Goal: Information Seeking & Learning: Learn about a topic

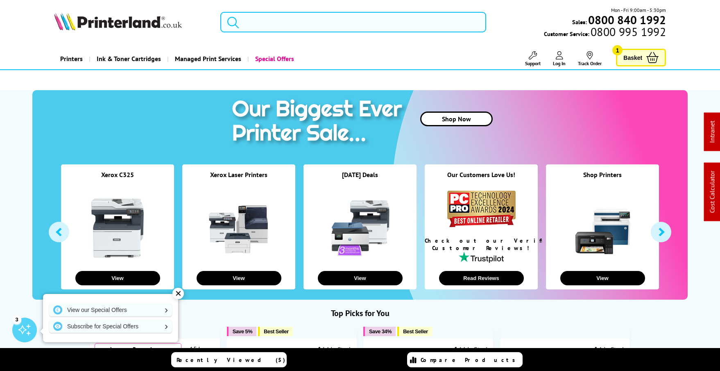
scroll to position [0, 0]
click at [361, 26] on input "search" at bounding box center [353, 22] width 266 height 20
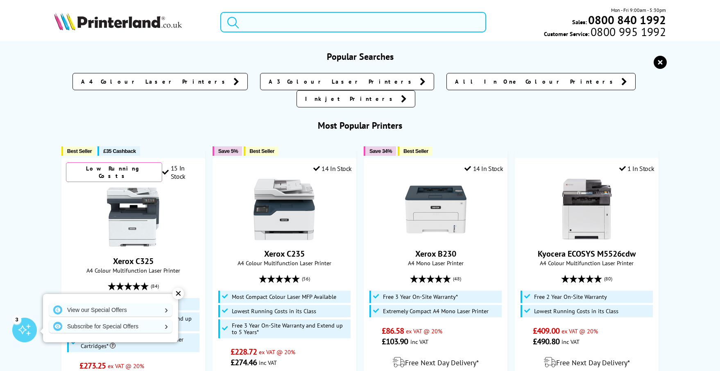
scroll to position [0, 0]
paste input "PA4000CX"
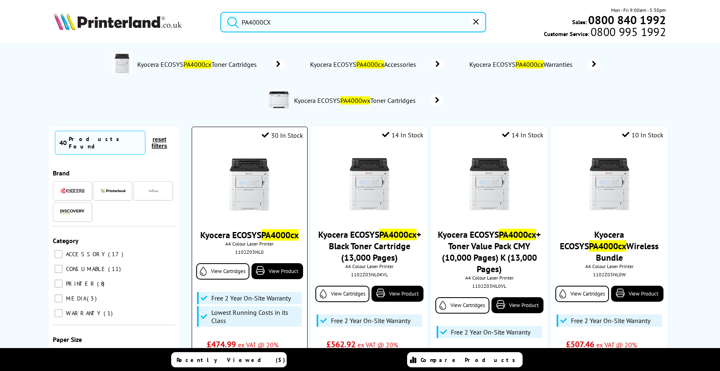
type input "PA4000CX"
click at [262, 159] on img at bounding box center [249, 184] width 61 height 61
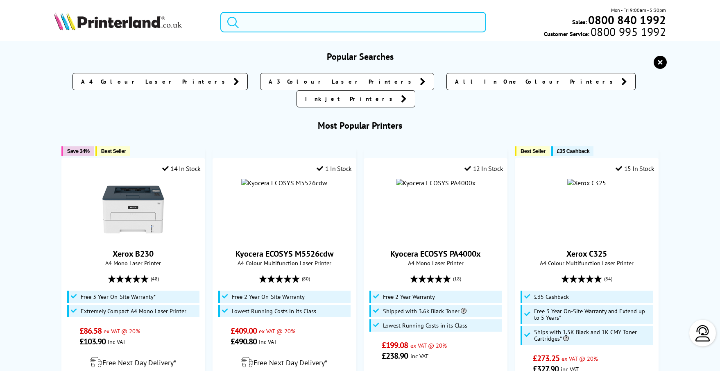
click at [290, 29] on input "search" at bounding box center [353, 22] width 266 height 20
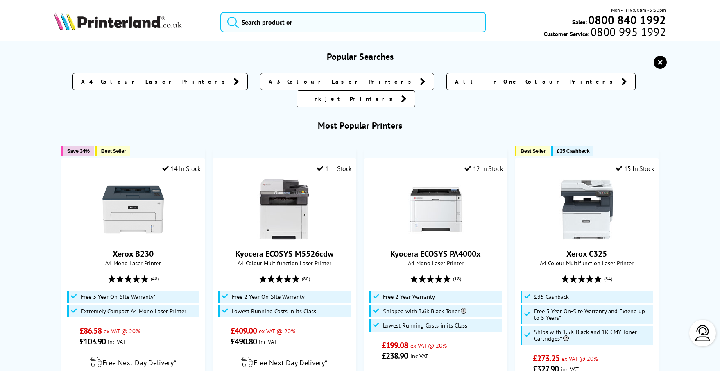
click at [657, 62] on icon "reset" at bounding box center [660, 62] width 13 height 13
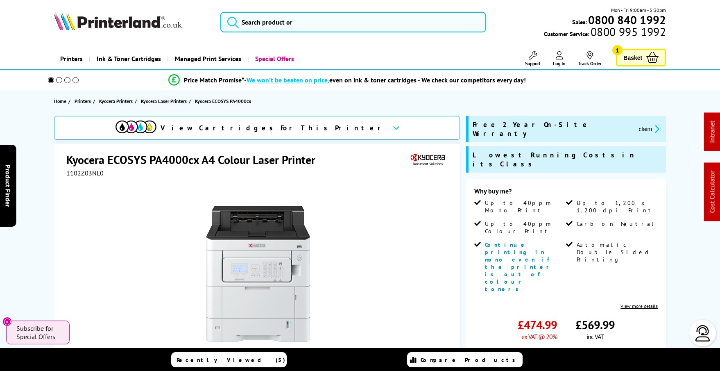
click at [83, 175] on span "1102Z03NL0" at bounding box center [84, 173] width 37 height 8
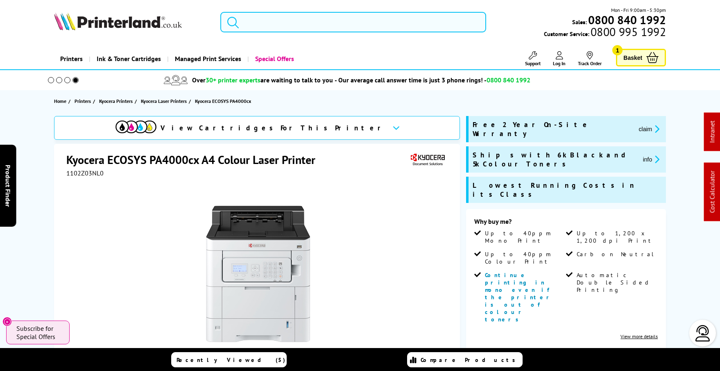
click at [345, 27] on input "search" at bounding box center [353, 22] width 266 height 20
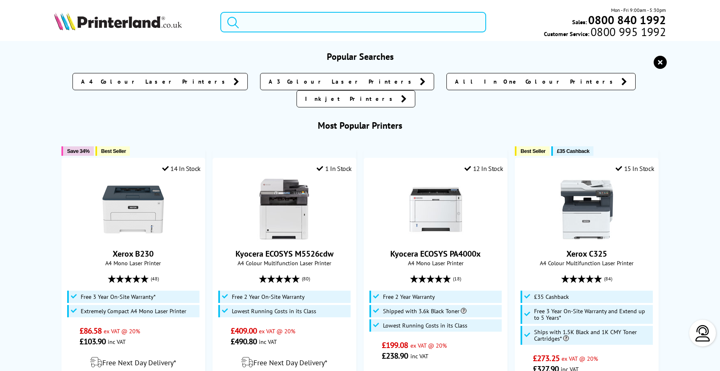
paste input "16150"
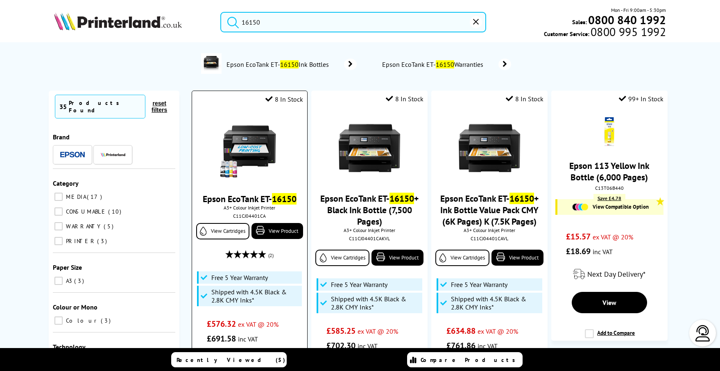
type input "16150"
click at [253, 144] on img at bounding box center [249, 148] width 61 height 61
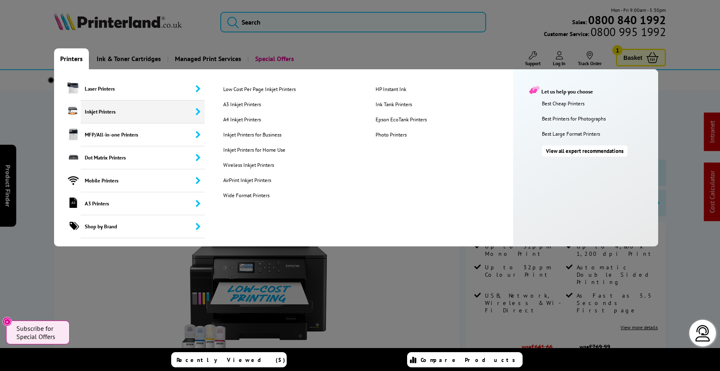
click at [101, 105] on span "Inkjet Printers" at bounding box center [143, 111] width 124 height 23
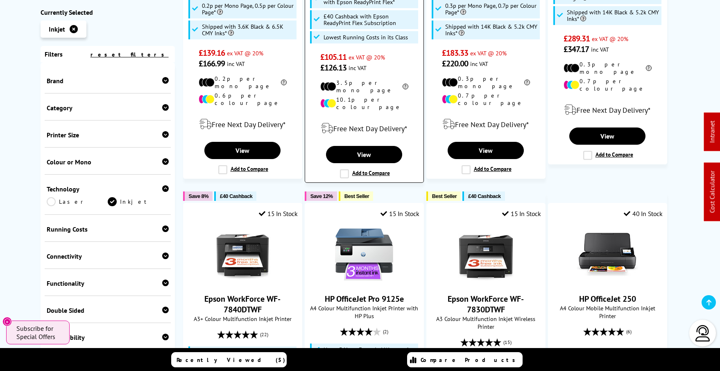
scroll to position [589, 0]
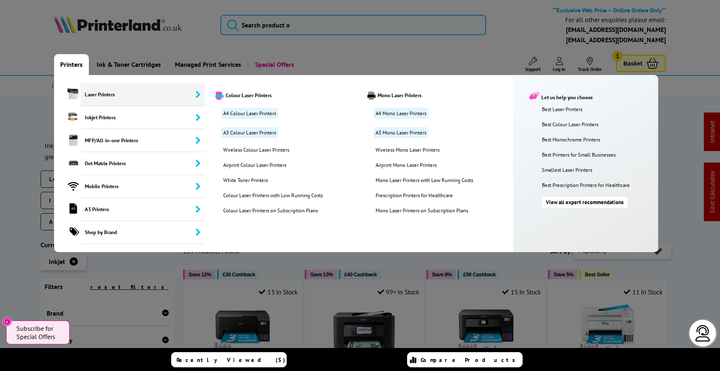
click at [576, 200] on link "View all expert recommendations" at bounding box center [585, 202] width 86 height 11
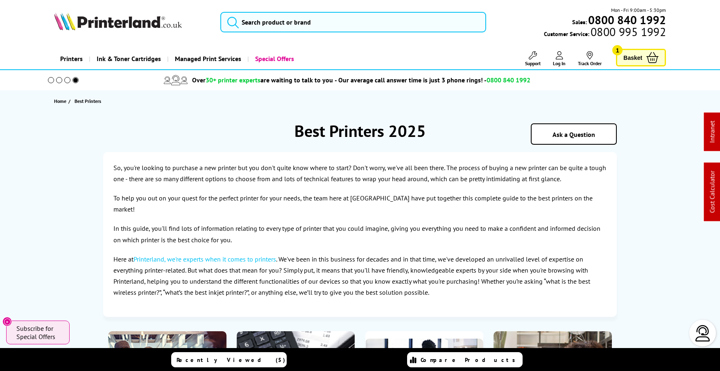
click at [137, 21] on img at bounding box center [118, 21] width 128 height 18
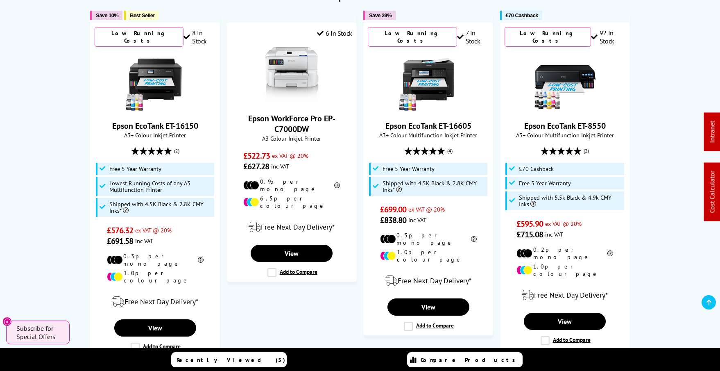
scroll to position [315, 0]
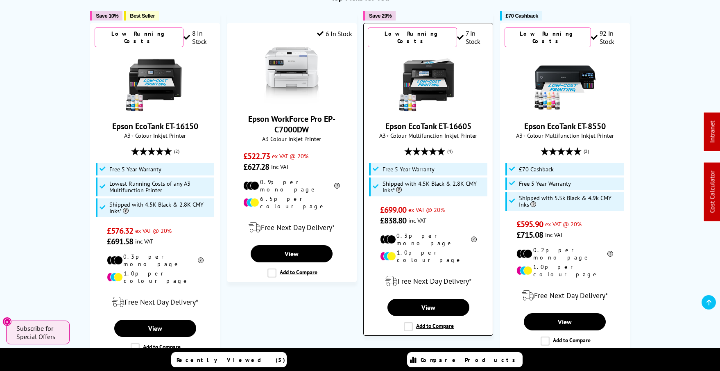
click at [432, 90] on img at bounding box center [428, 81] width 61 height 61
